Goal: Task Accomplishment & Management: Use online tool/utility

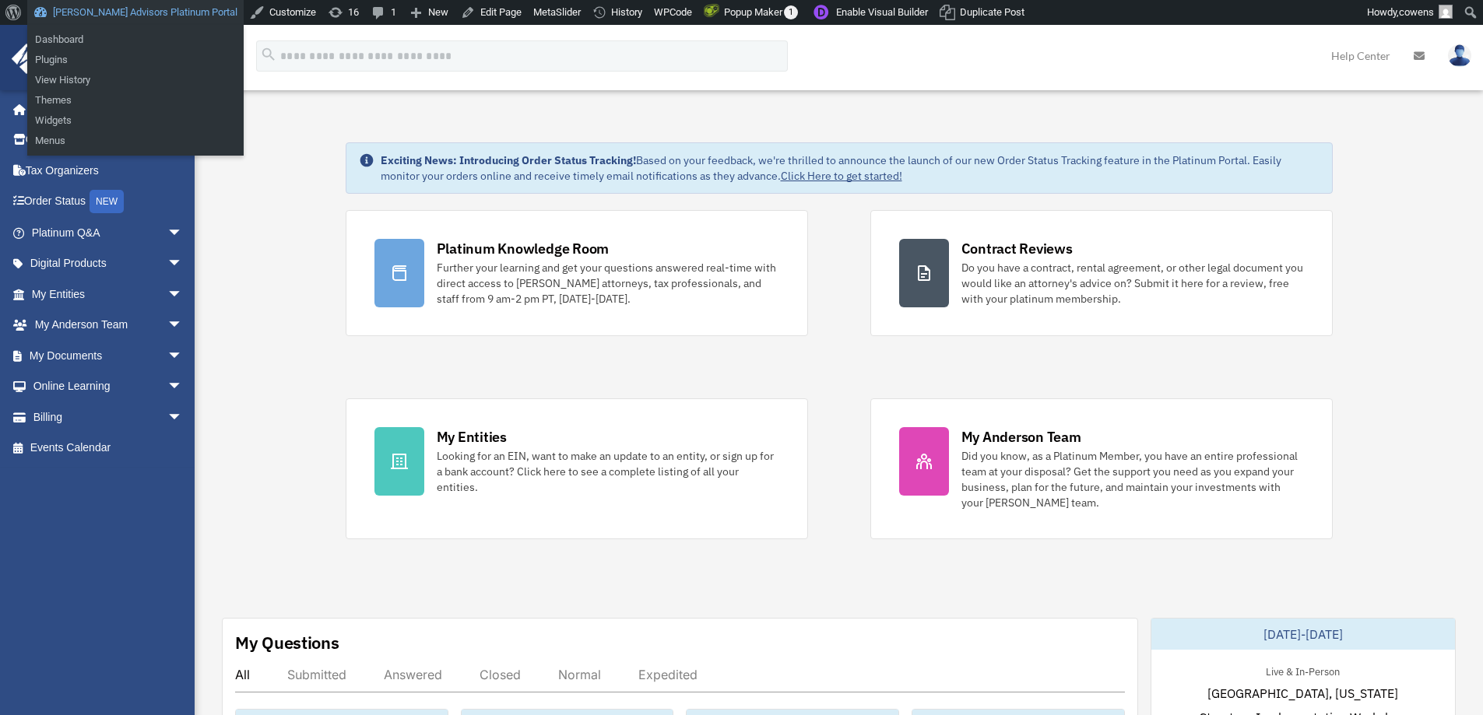
click at [147, 13] on link "[PERSON_NAME] Advisors Platinum Portal" at bounding box center [135, 12] width 216 height 25
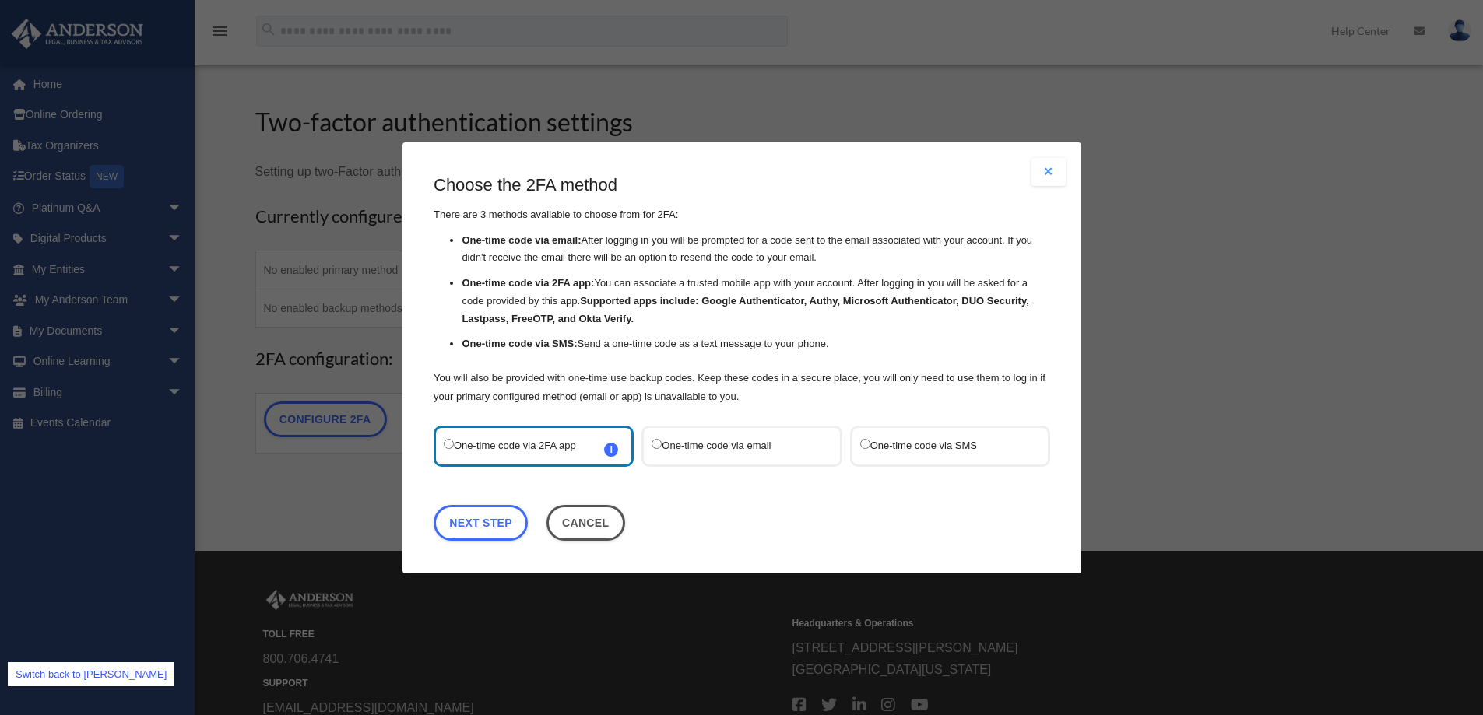
click at [66, 681] on link "Switch back to cowens" at bounding box center [91, 674] width 167 height 24
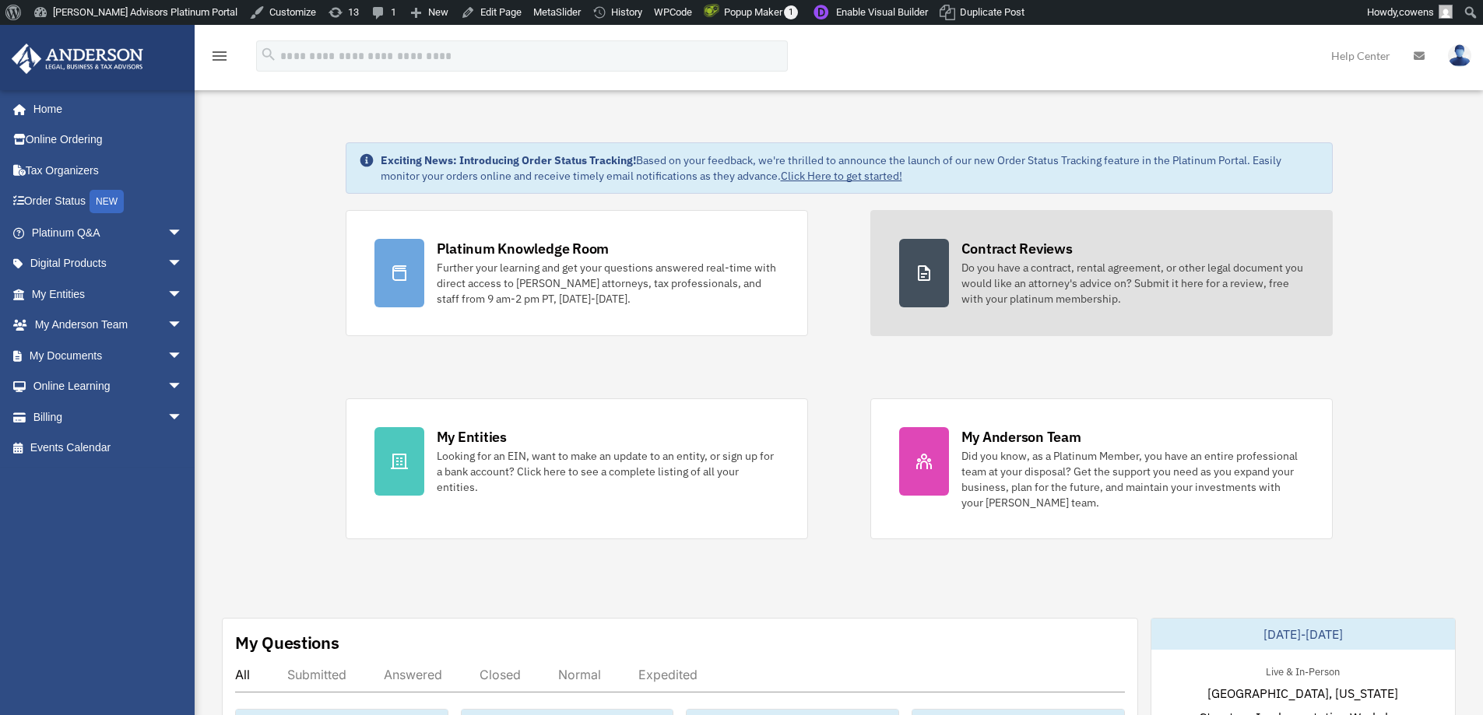
click at [1162, 274] on div "Do you have a contract, rental agreement, or other legal document you would lik…" at bounding box center [1132, 283] width 343 height 47
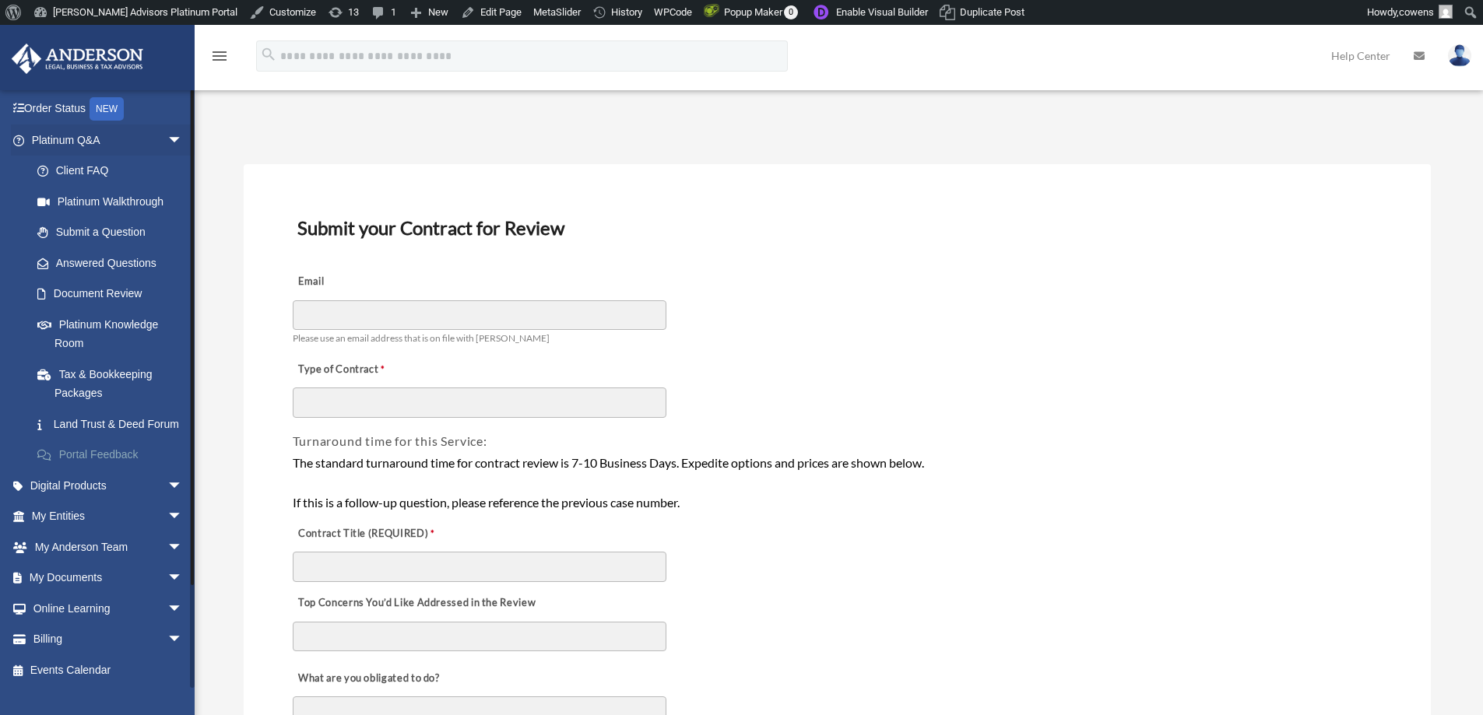
scroll to position [113, 0]
click at [169, 517] on span "arrow_drop_down" at bounding box center [182, 516] width 31 height 32
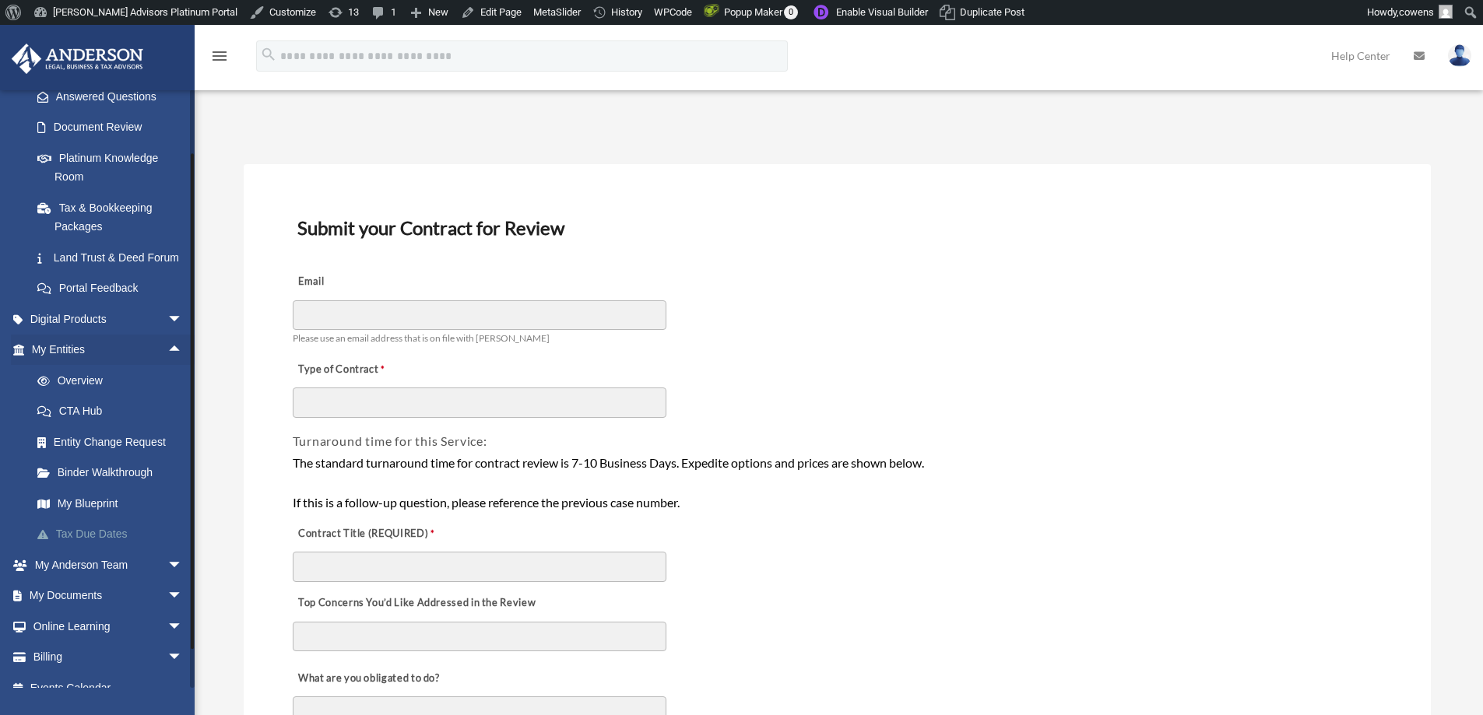
scroll to position [297, 0]
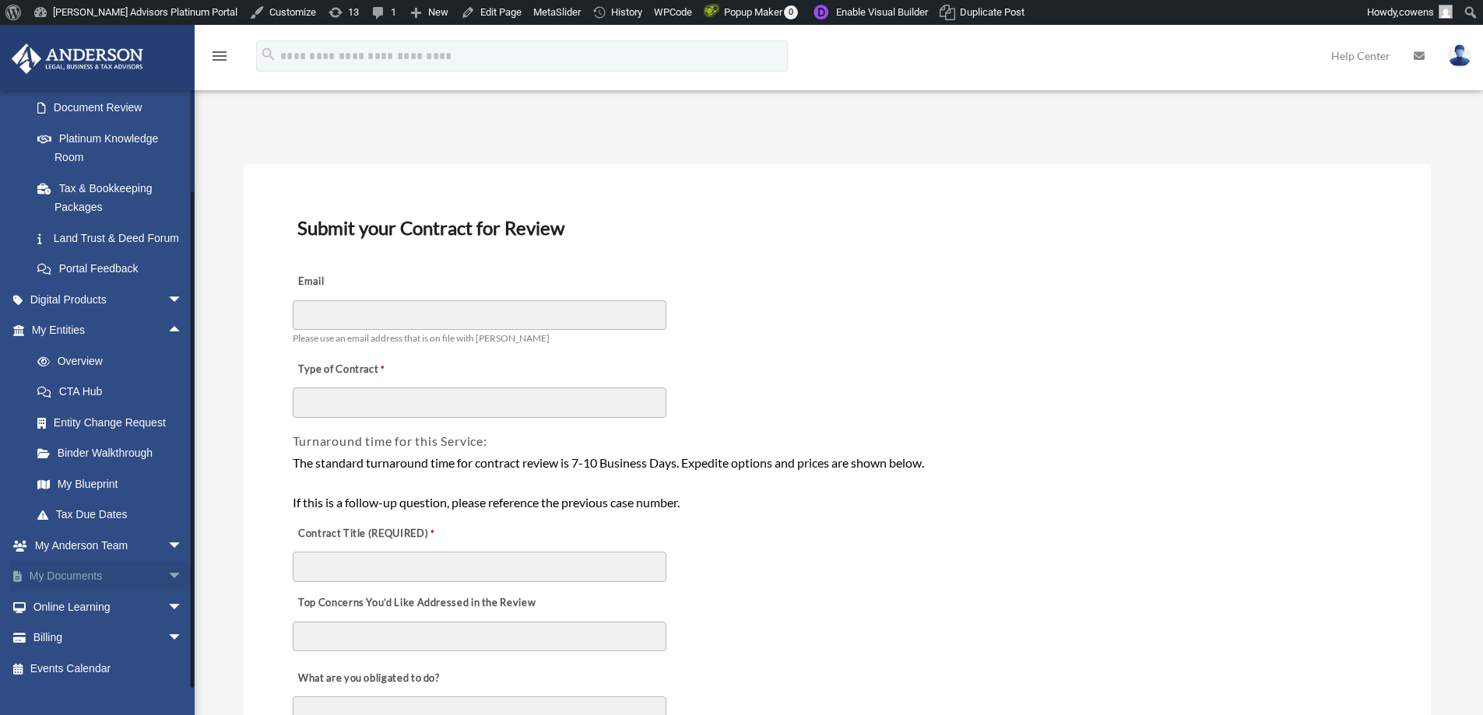
click at [167, 578] on span "arrow_drop_down" at bounding box center [182, 577] width 31 height 32
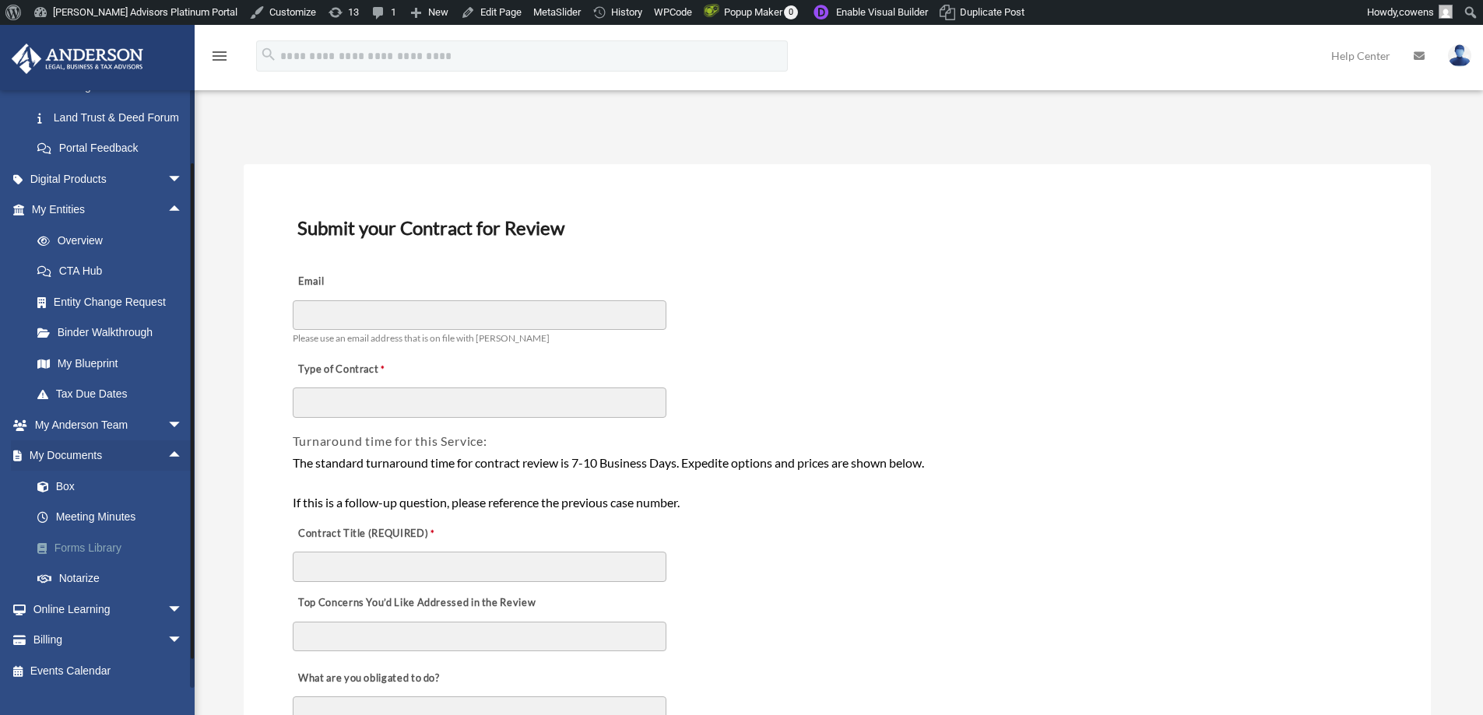
scroll to position [420, 0]
click at [105, 520] on link "Meeting Minutes" at bounding box center [114, 515] width 184 height 31
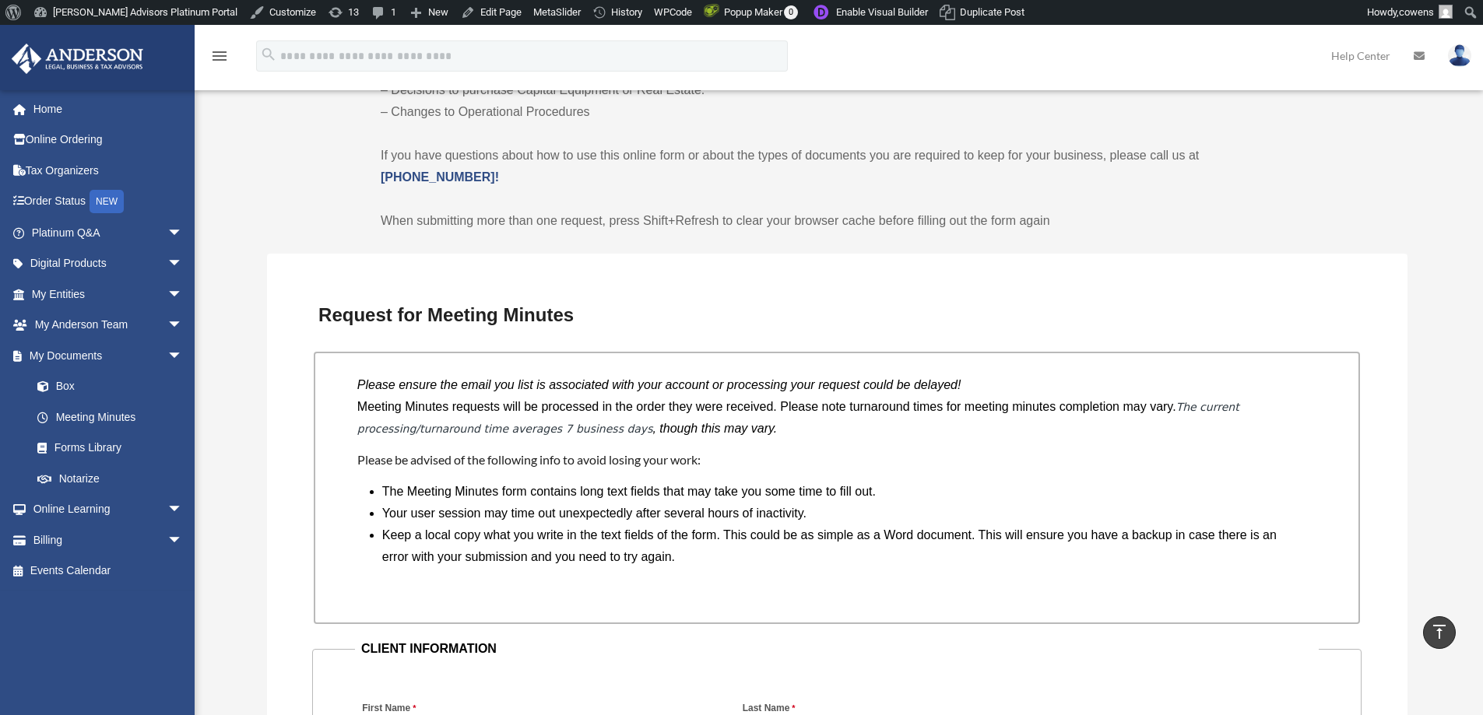
scroll to position [1090, 0]
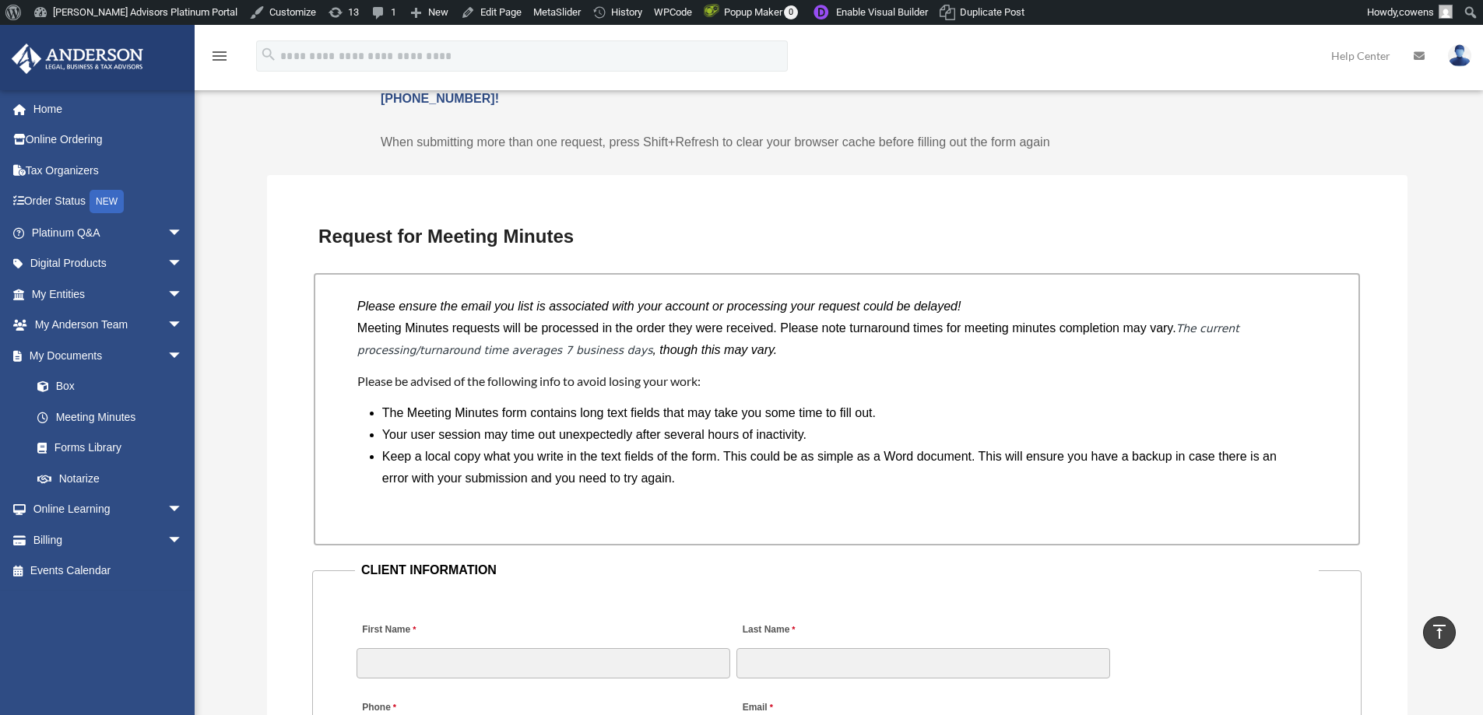
click at [591, 413] on li "The Meeting Minutes form contains long text fields that may take you some time …" at bounding box center [843, 413] width 922 height 22
